Goal: Task Accomplishment & Management: Manage account settings

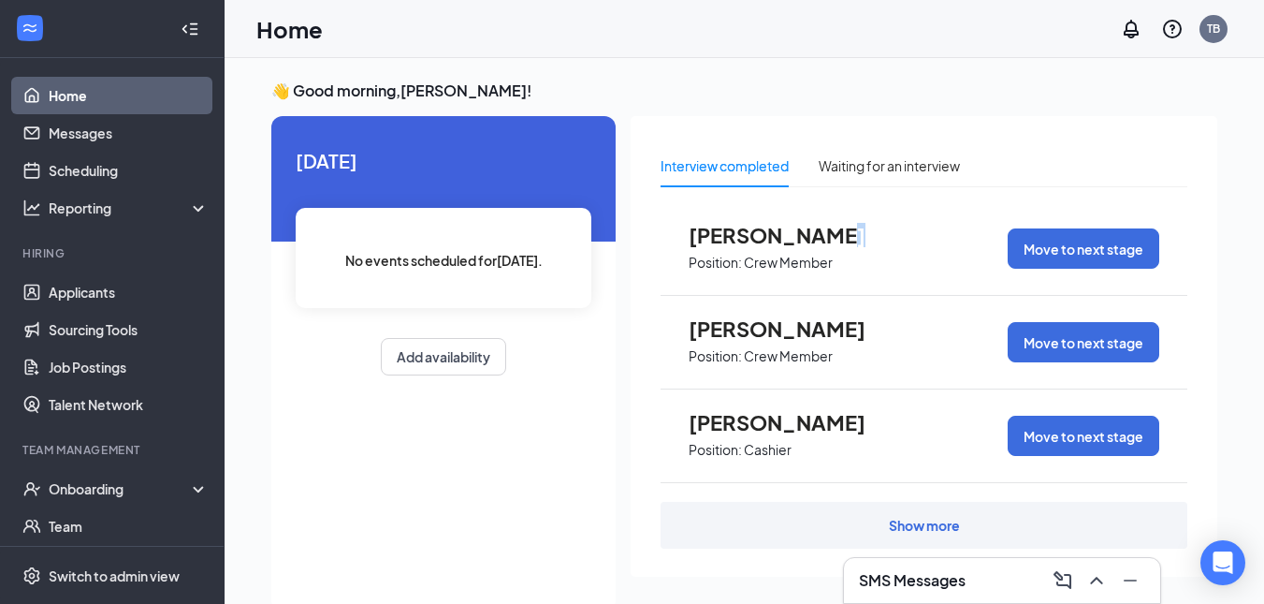
drag, startPoint x: 914, startPoint y: 227, endPoint x: 732, endPoint y: 248, distance: 183.7
click at [734, 250] on div "[PERSON_NAME] Position: Crew Member Move to next stage" at bounding box center [924, 249] width 527 height 94
click at [49, 300] on link "Applicants" at bounding box center [129, 291] width 160 height 37
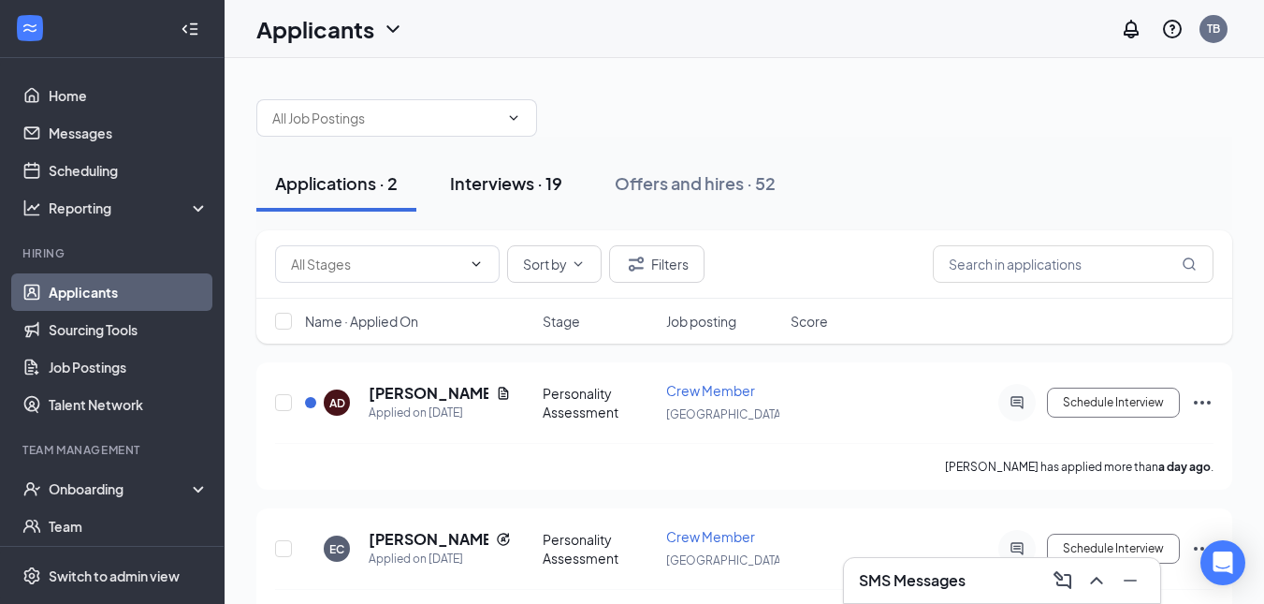
click at [519, 181] on div "Interviews · 19" at bounding box center [506, 182] width 112 height 23
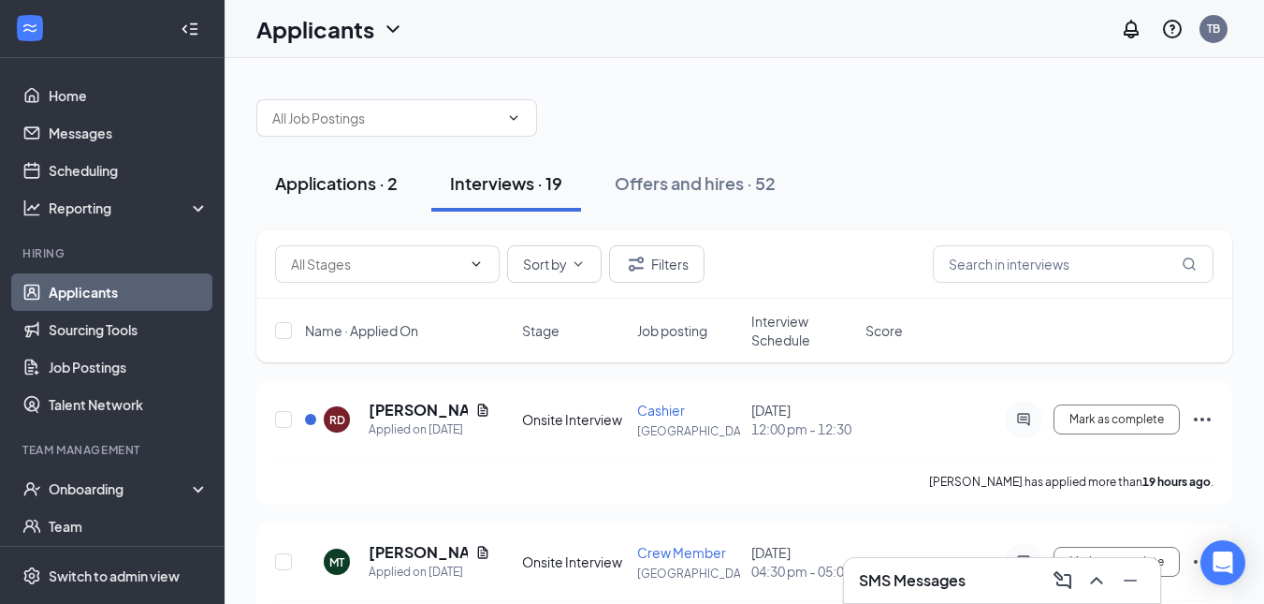
click at [296, 168] on button "Applications · 2" at bounding box center [336, 183] width 160 height 56
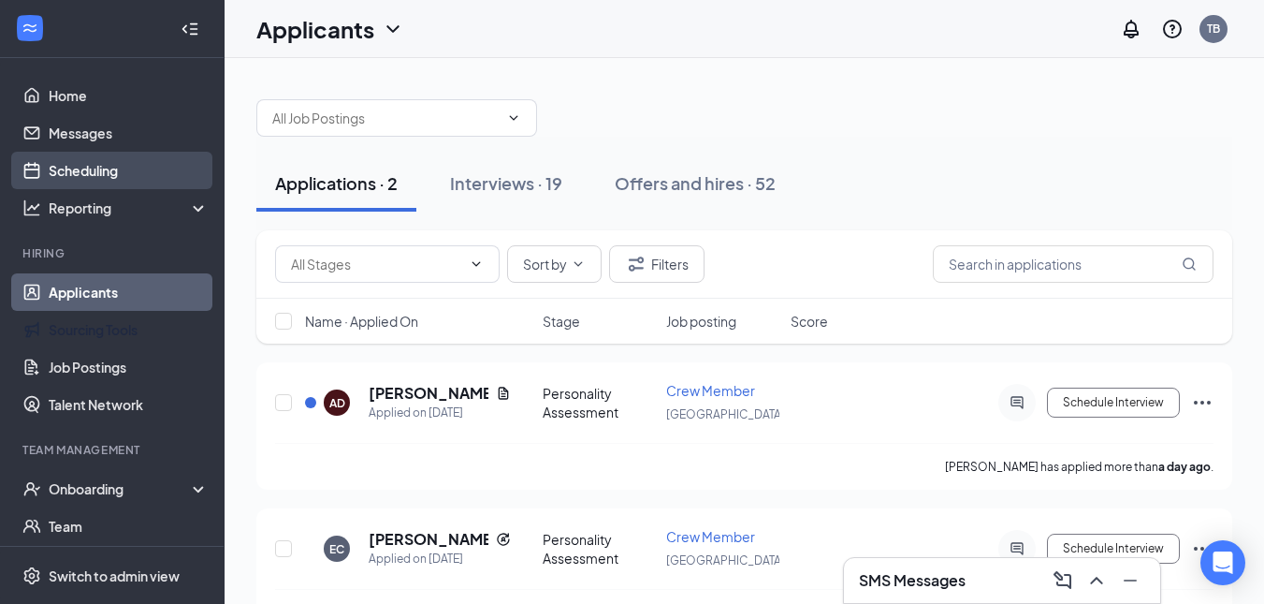
drag, startPoint x: 29, startPoint y: 329, endPoint x: 66, endPoint y: 172, distance: 161.4
click at [49, 329] on link "Sourcing Tools" at bounding box center [129, 329] width 160 height 37
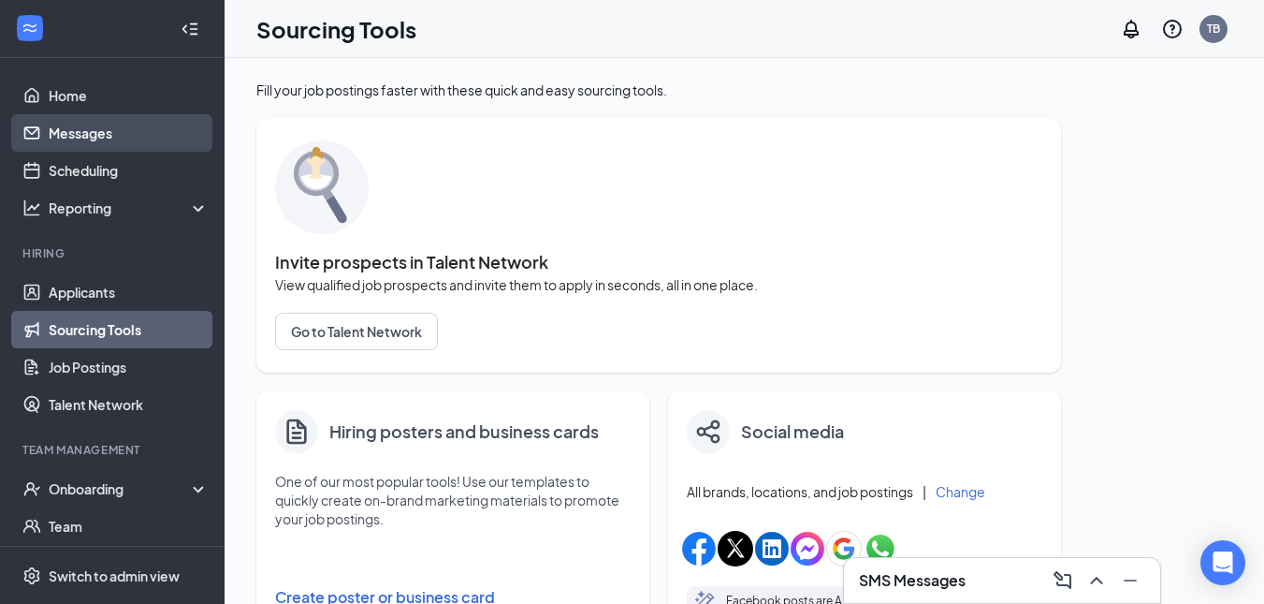
click at [87, 149] on link "Messages" at bounding box center [129, 132] width 160 height 37
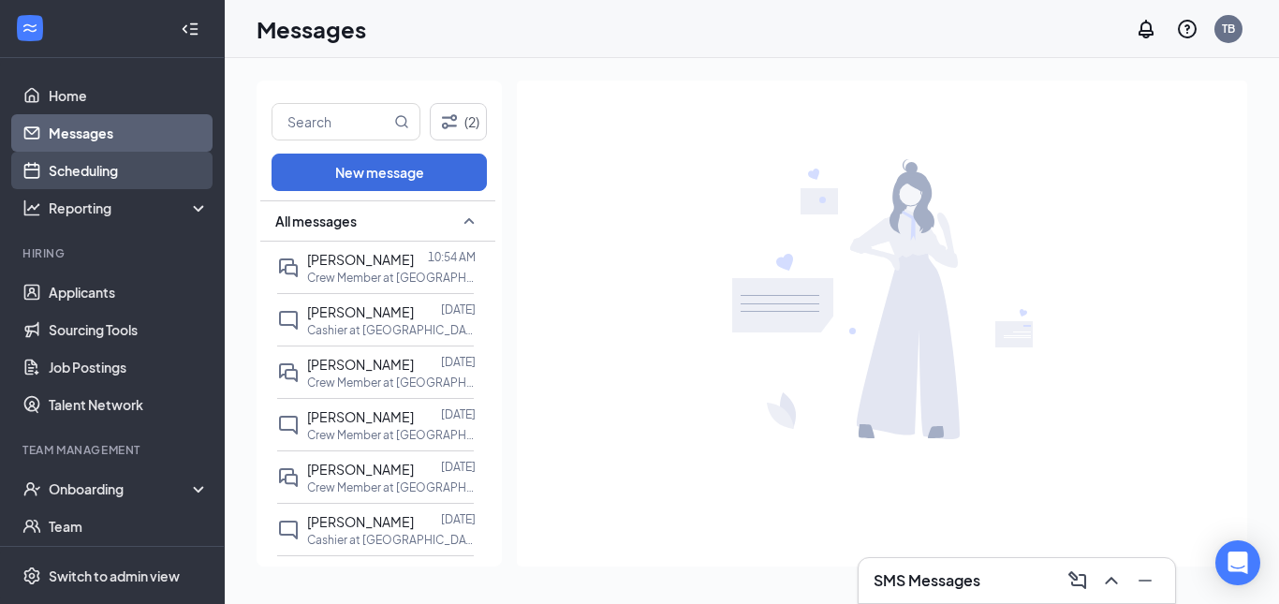
click at [104, 179] on link "Scheduling" at bounding box center [129, 170] width 160 height 37
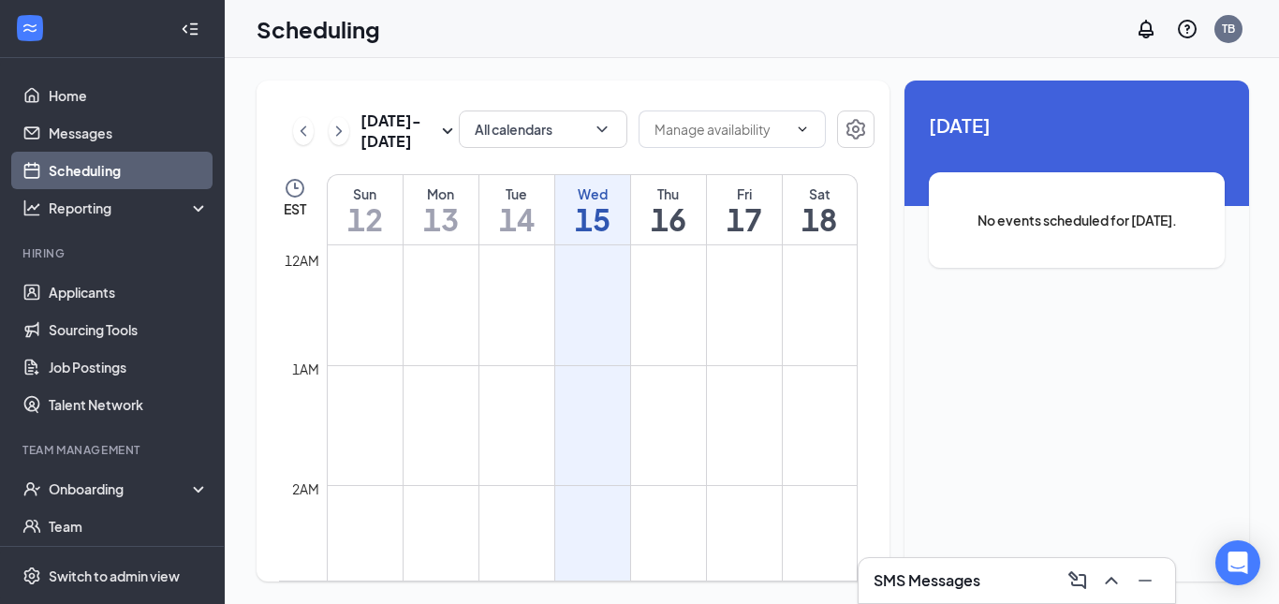
scroll to position [920, 0]
